Goal: Information Seeking & Learning: Compare options

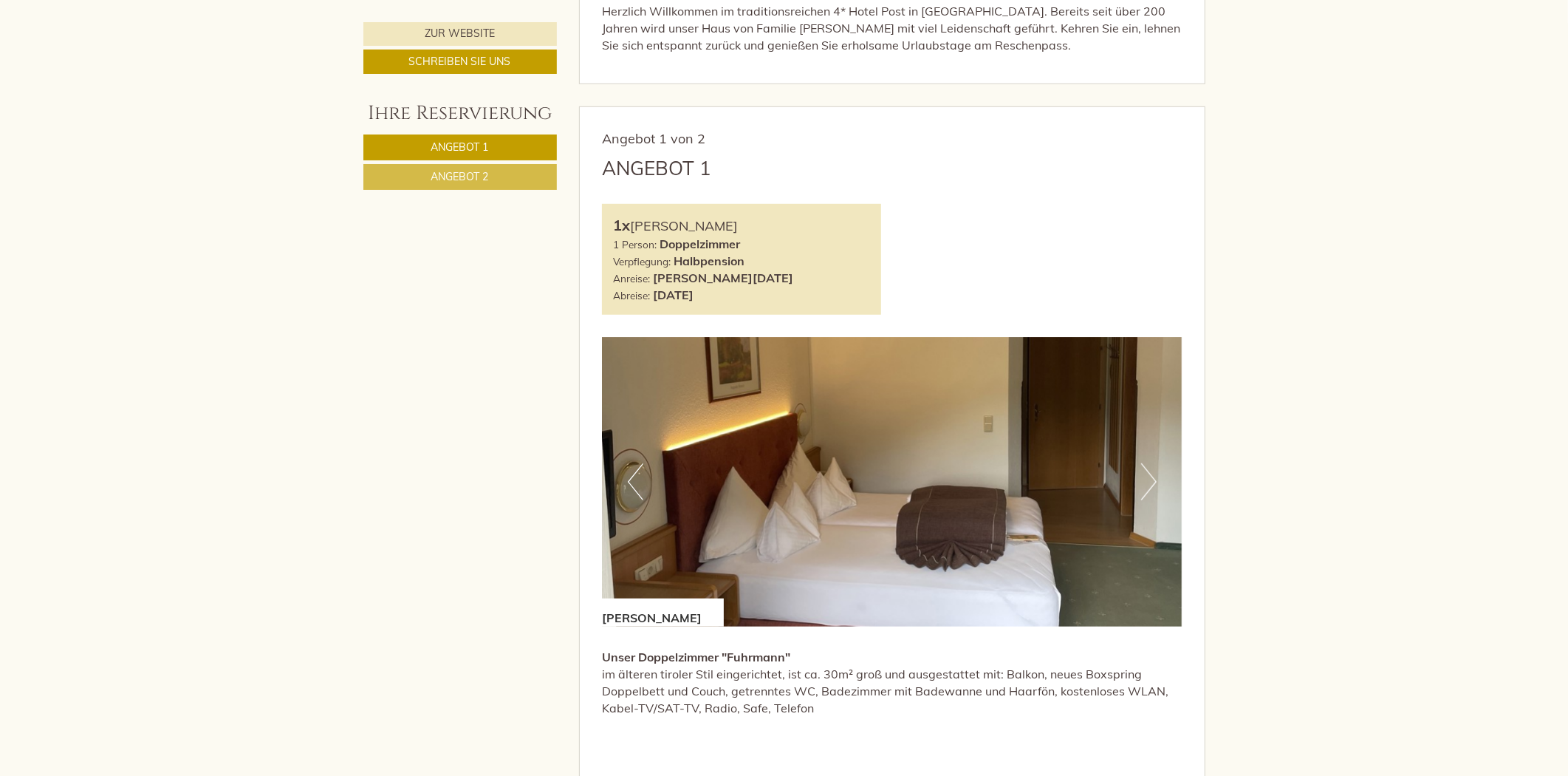
scroll to position [821, 0]
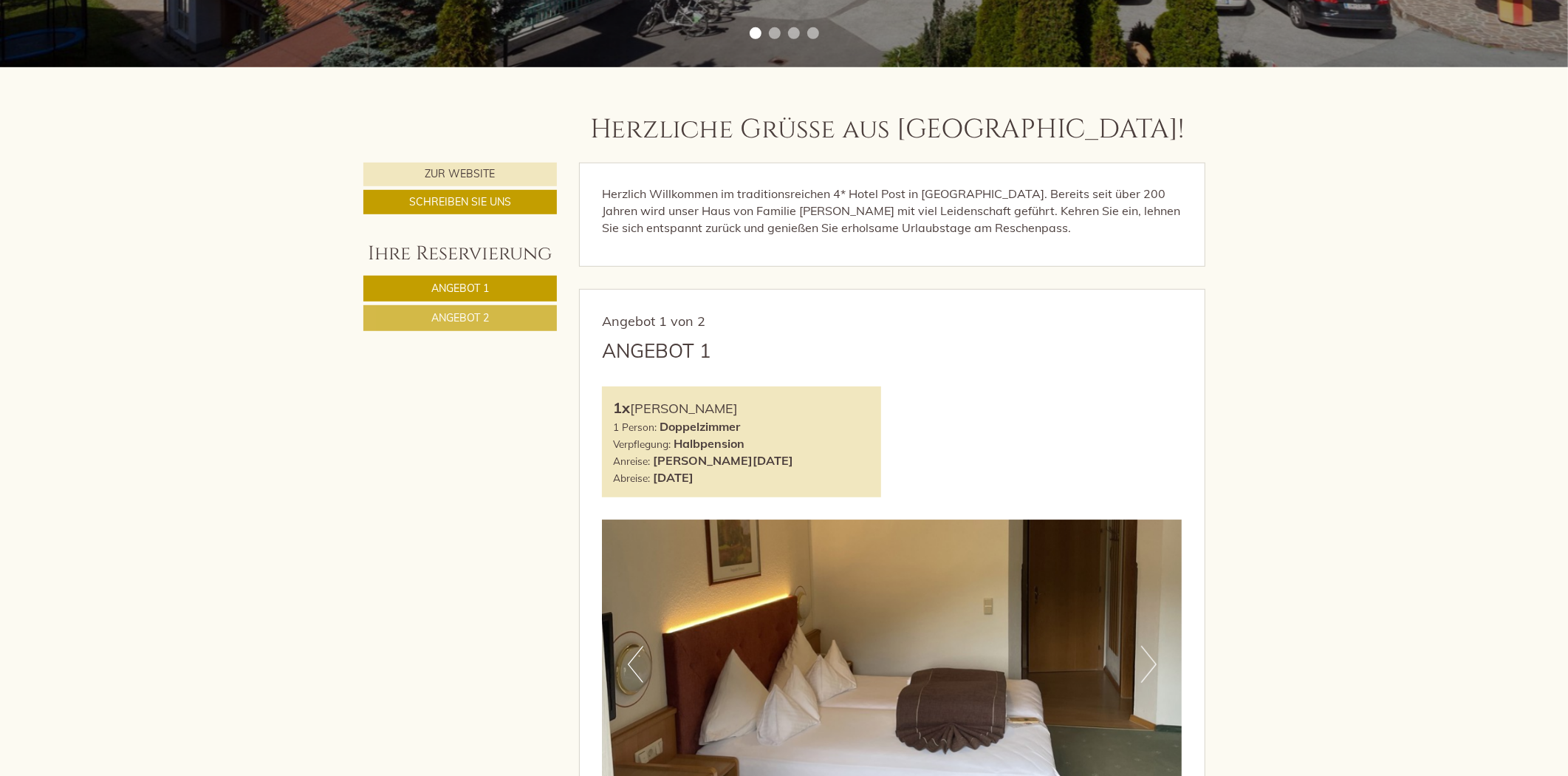
click at [522, 312] on link "Angebot 2" at bounding box center [460, 317] width 194 height 26
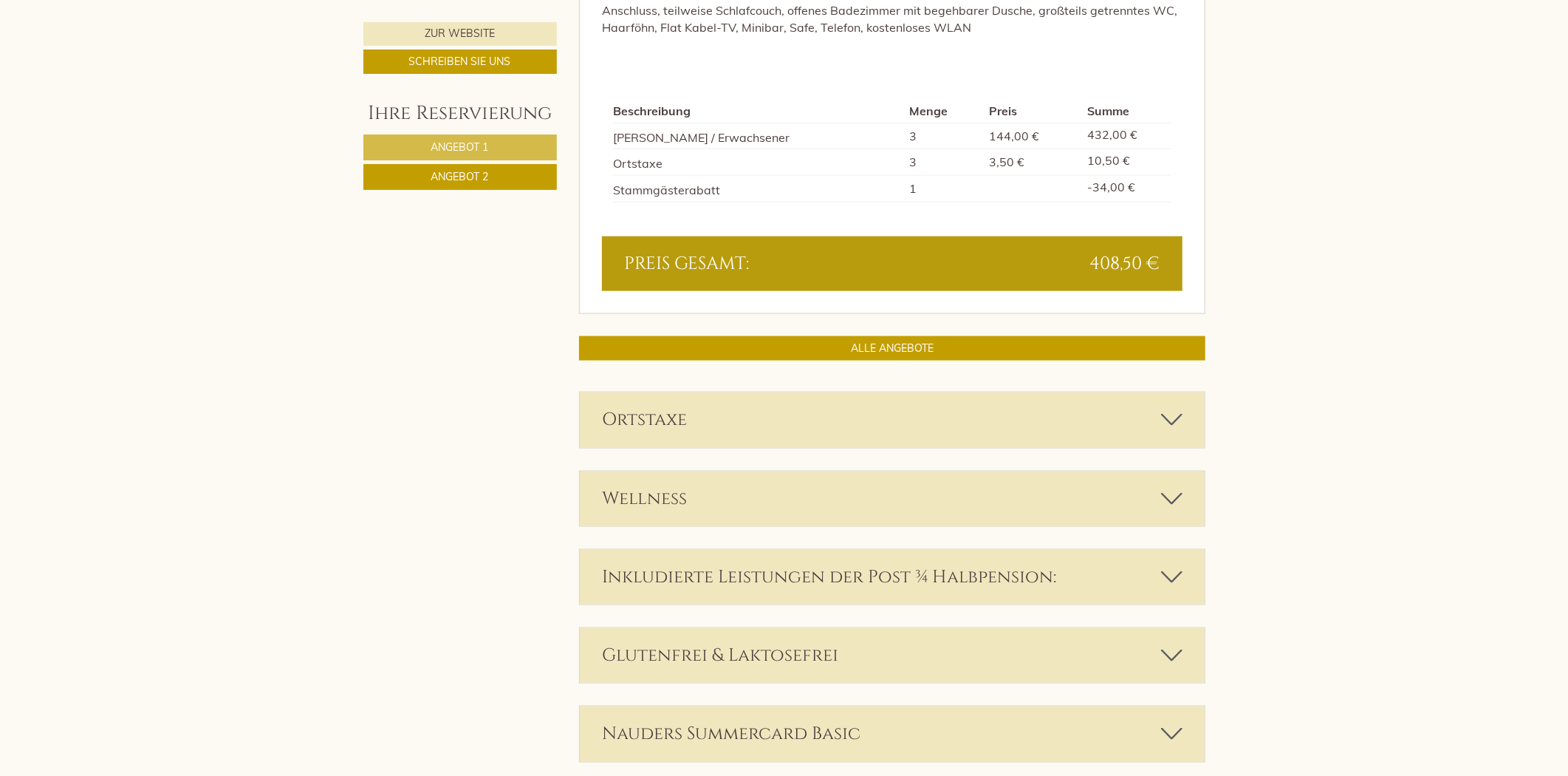
scroll to position [1437, 0]
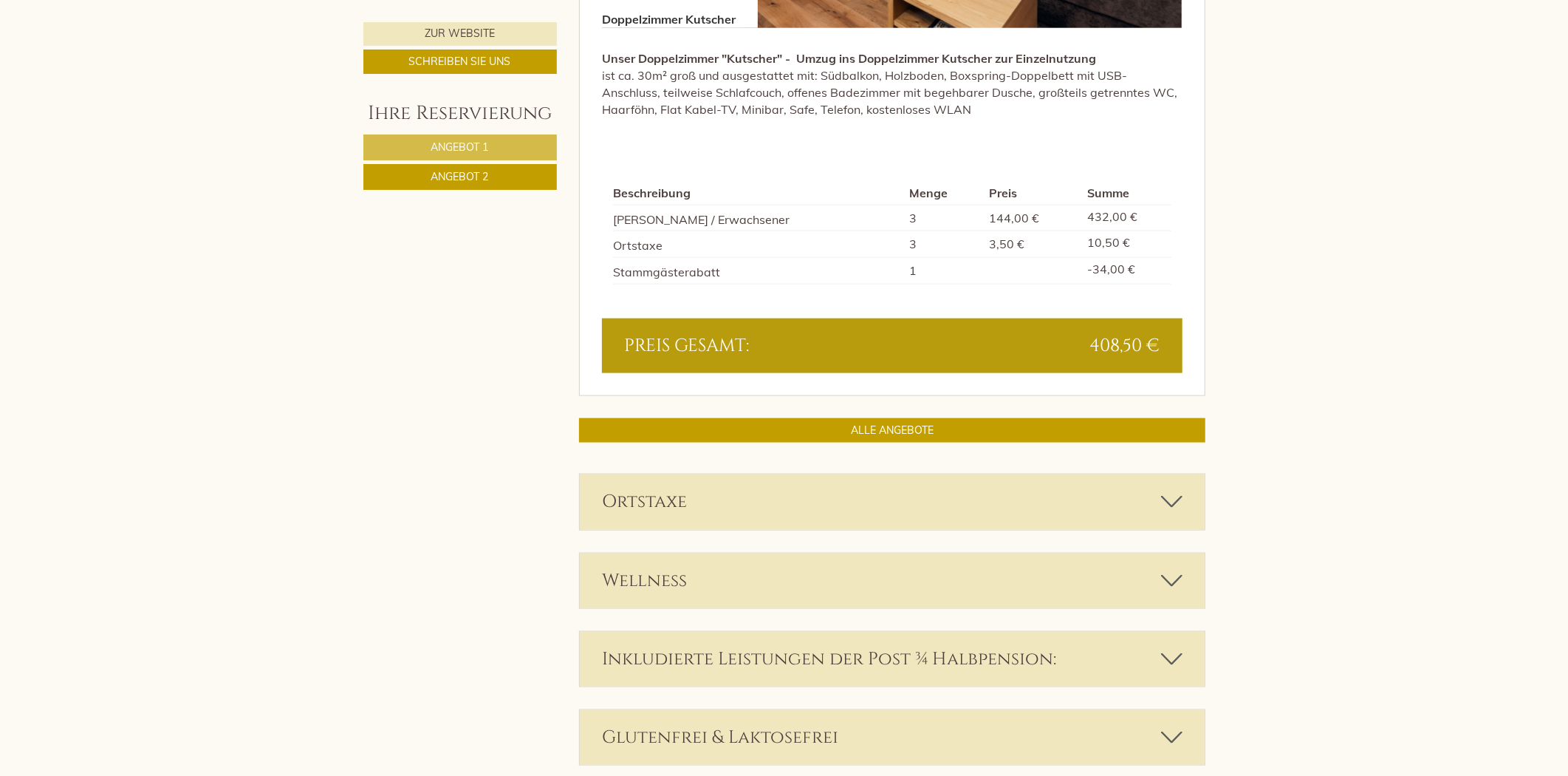
click at [524, 178] on link "Angebot 2" at bounding box center [460, 176] width 194 height 26
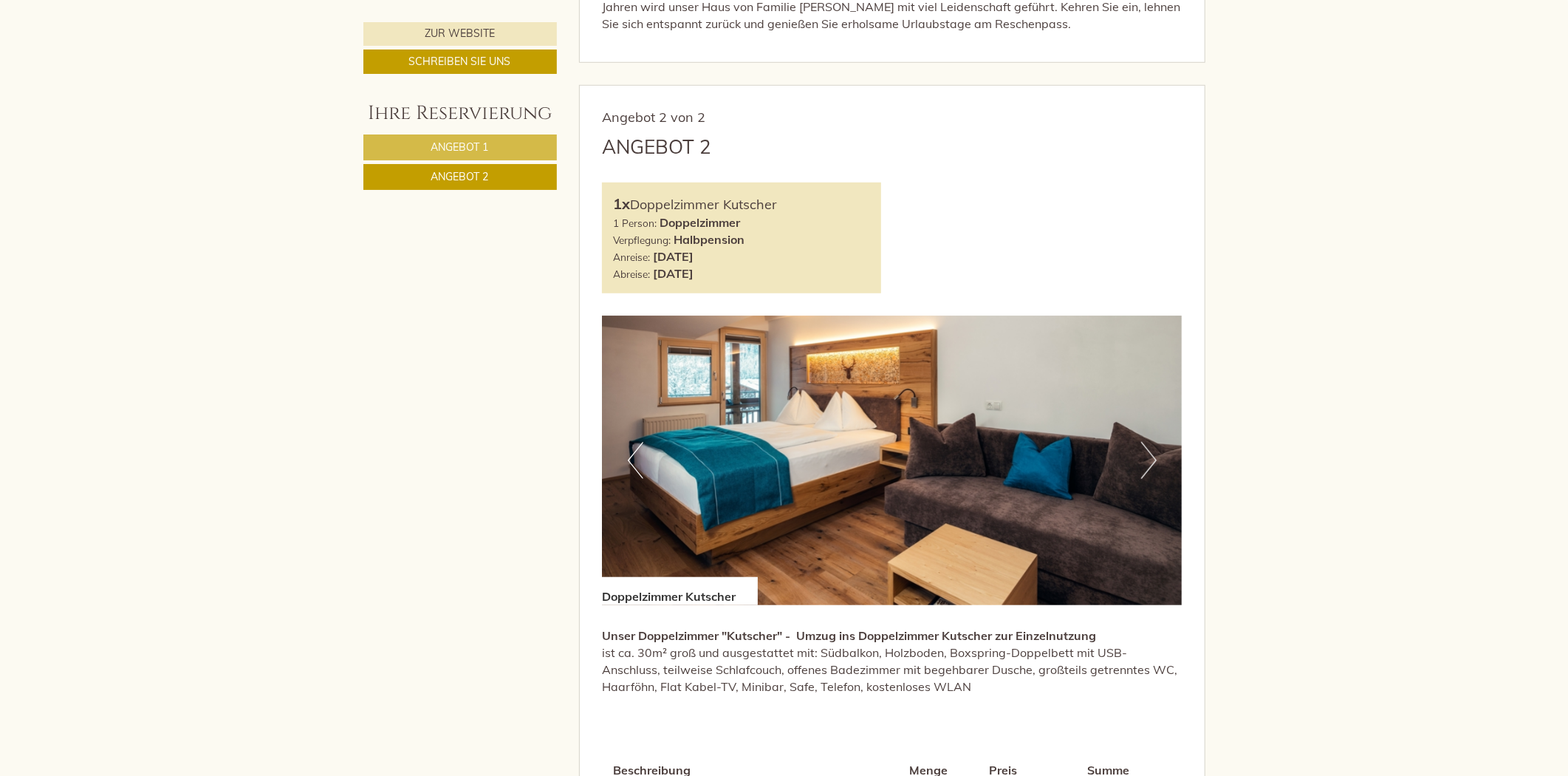
scroll to position [780, 0]
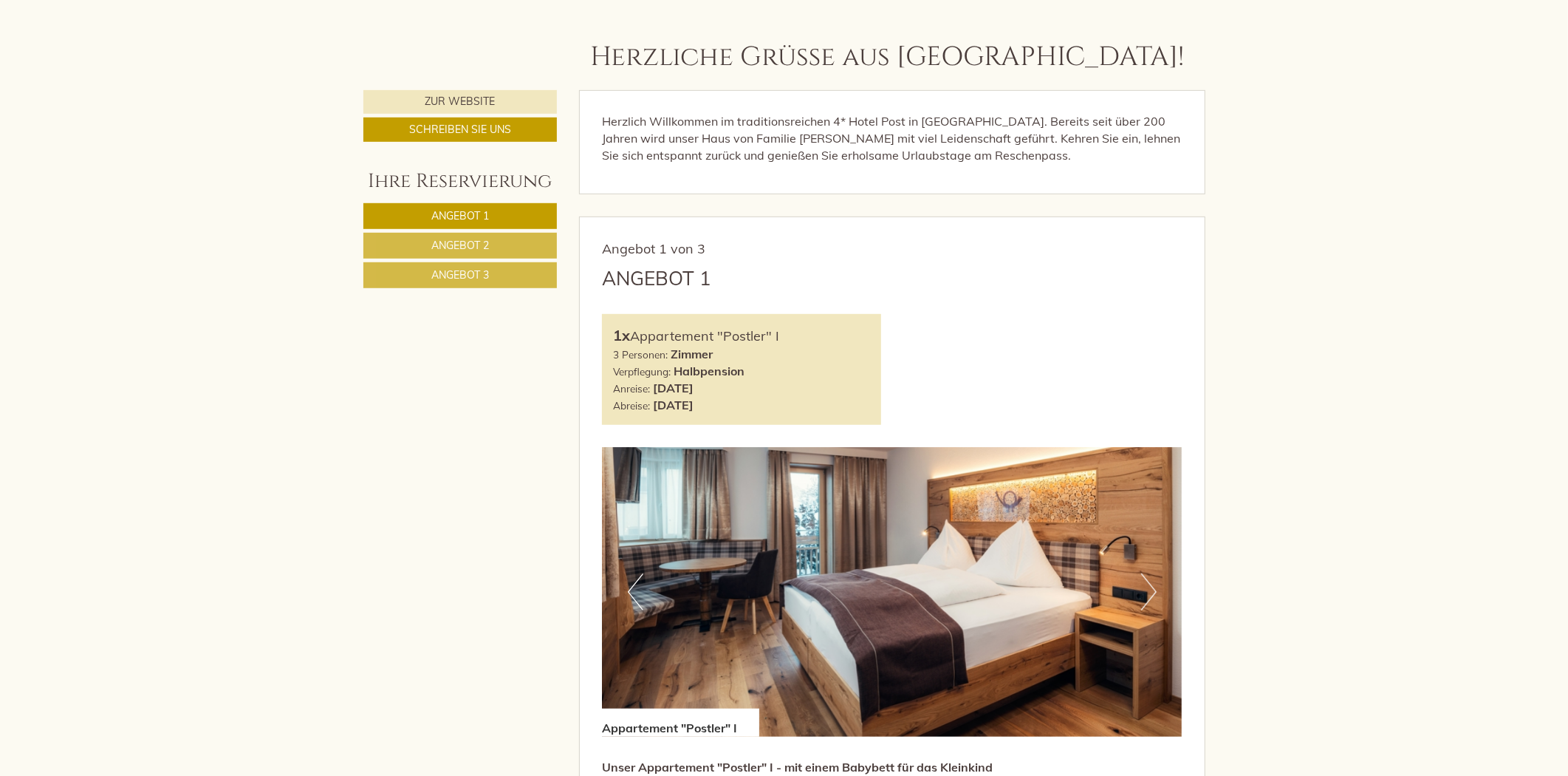
scroll to position [739, 0]
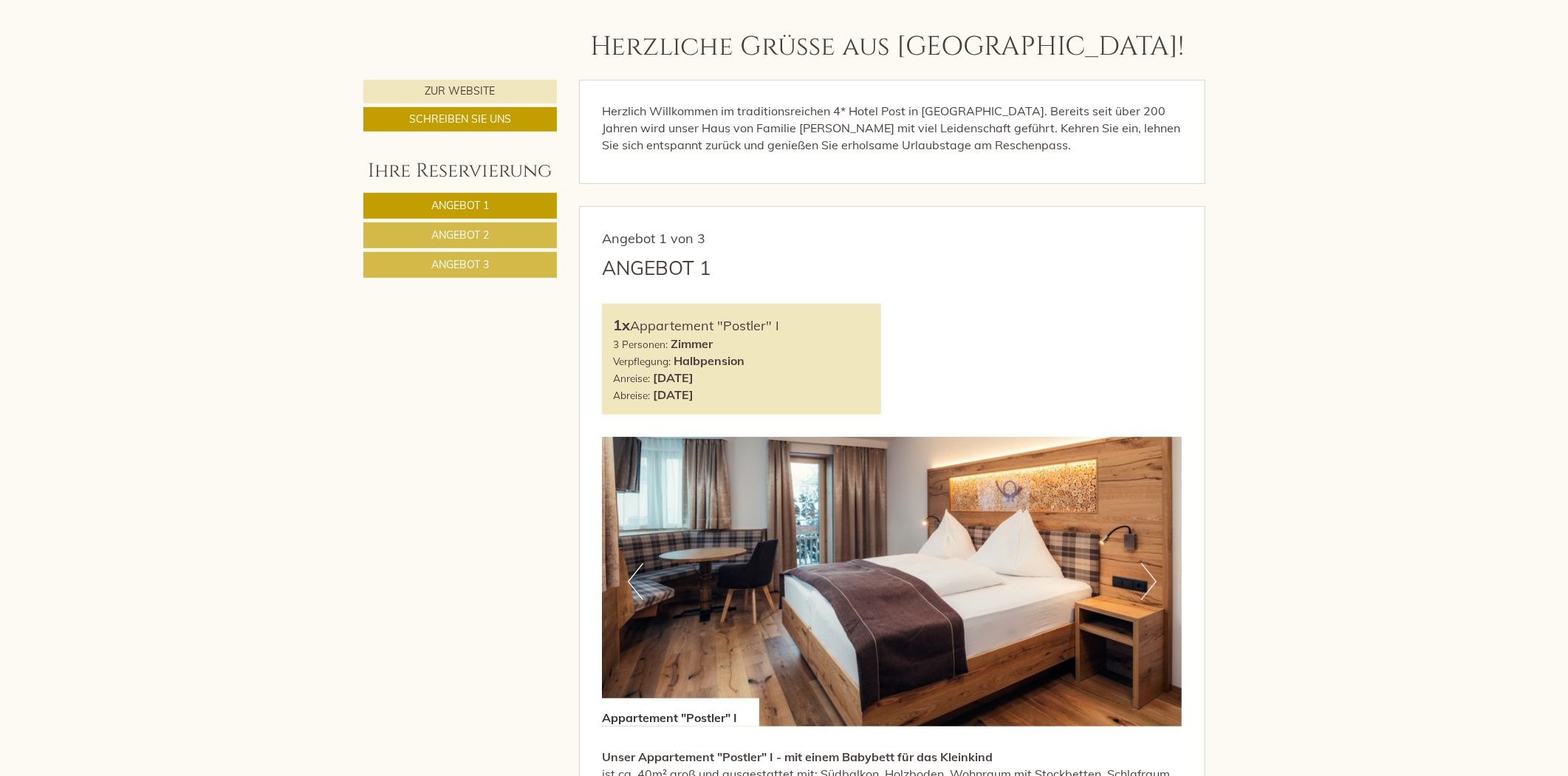
click at [515, 238] on link "Angebot 2" at bounding box center [460, 235] width 194 height 26
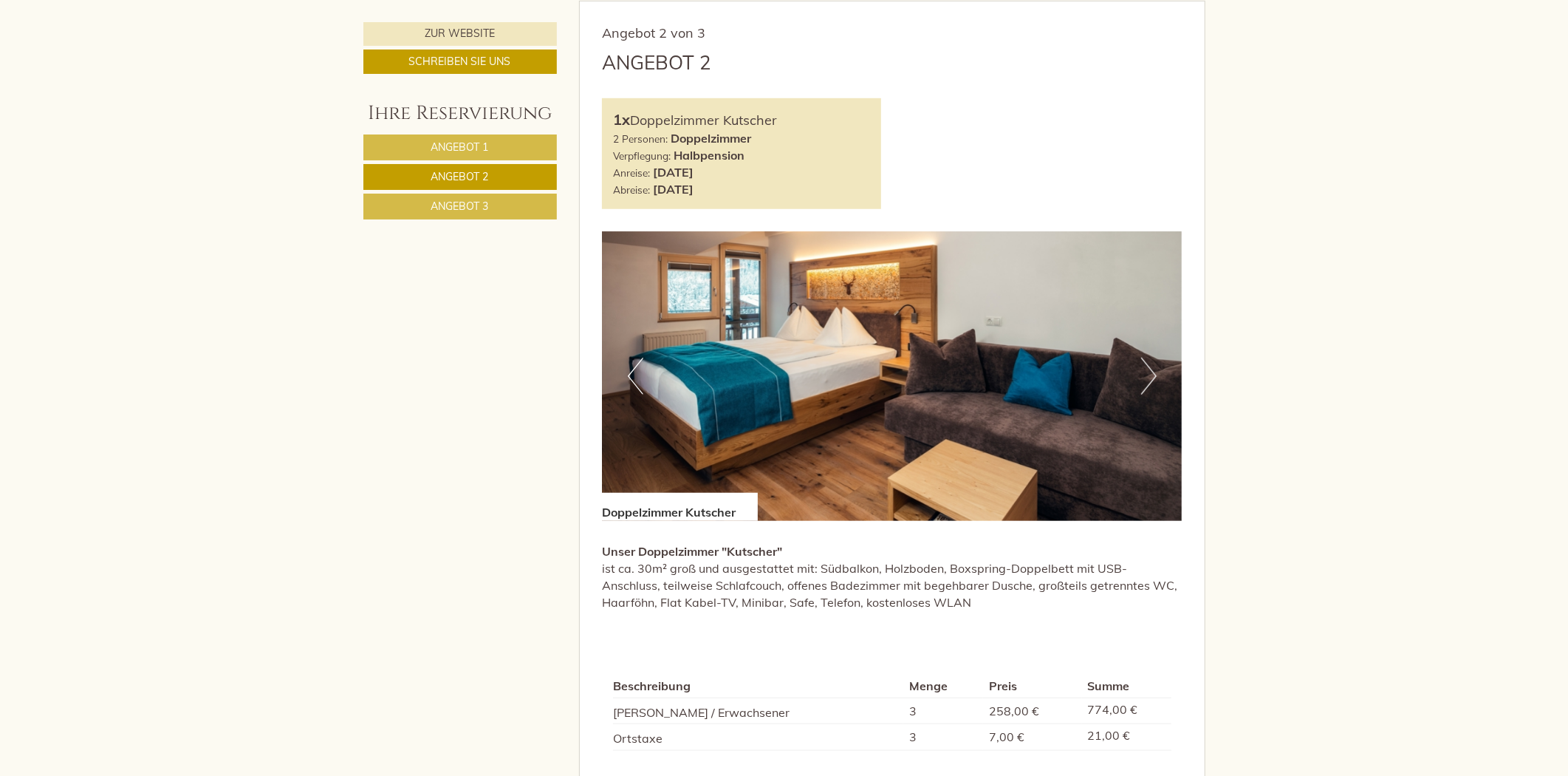
click at [511, 205] on link "Angebot 3" at bounding box center [460, 206] width 194 height 26
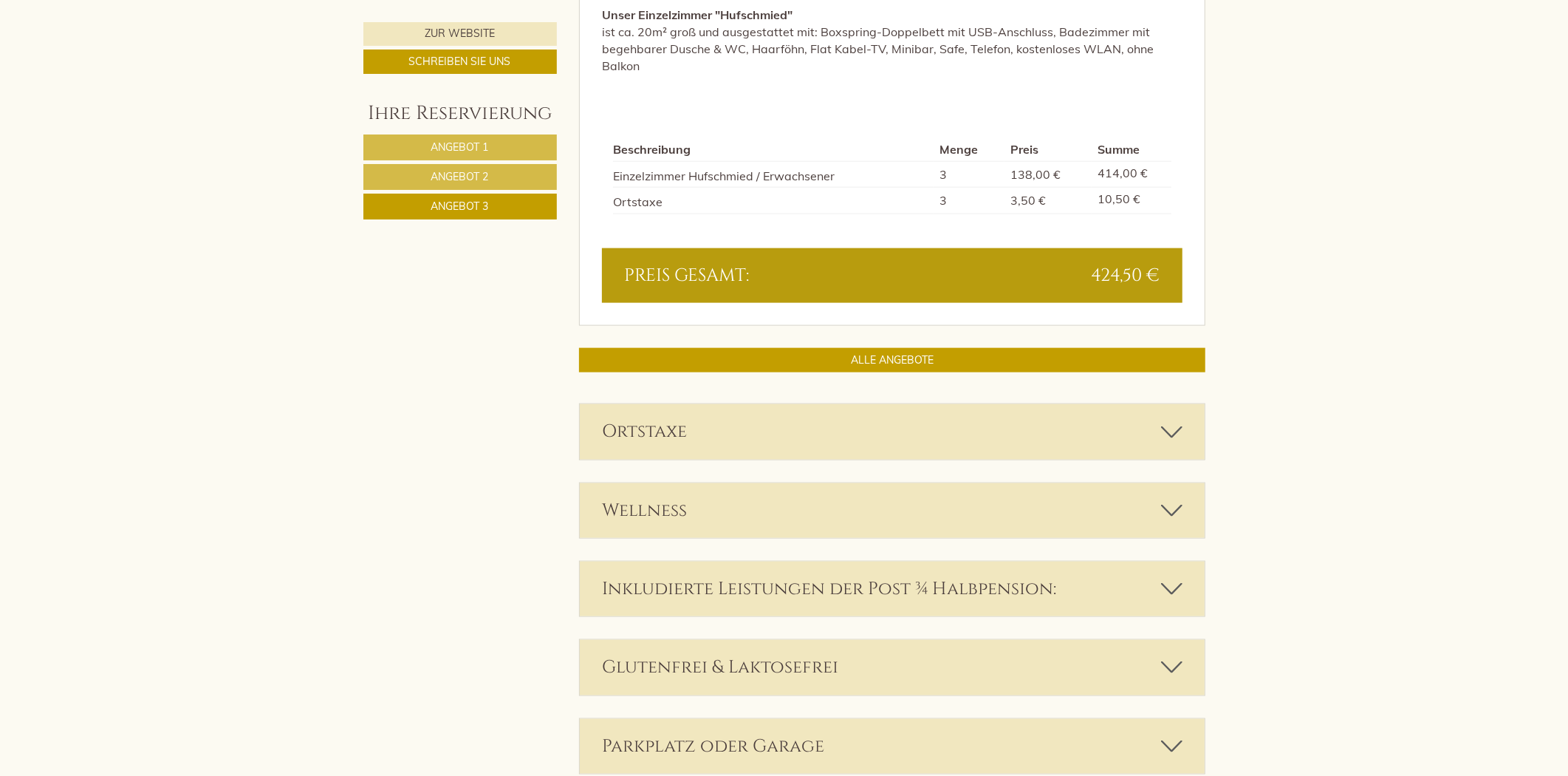
scroll to position [1519, 0]
